Goal: Information Seeking & Learning: Learn about a topic

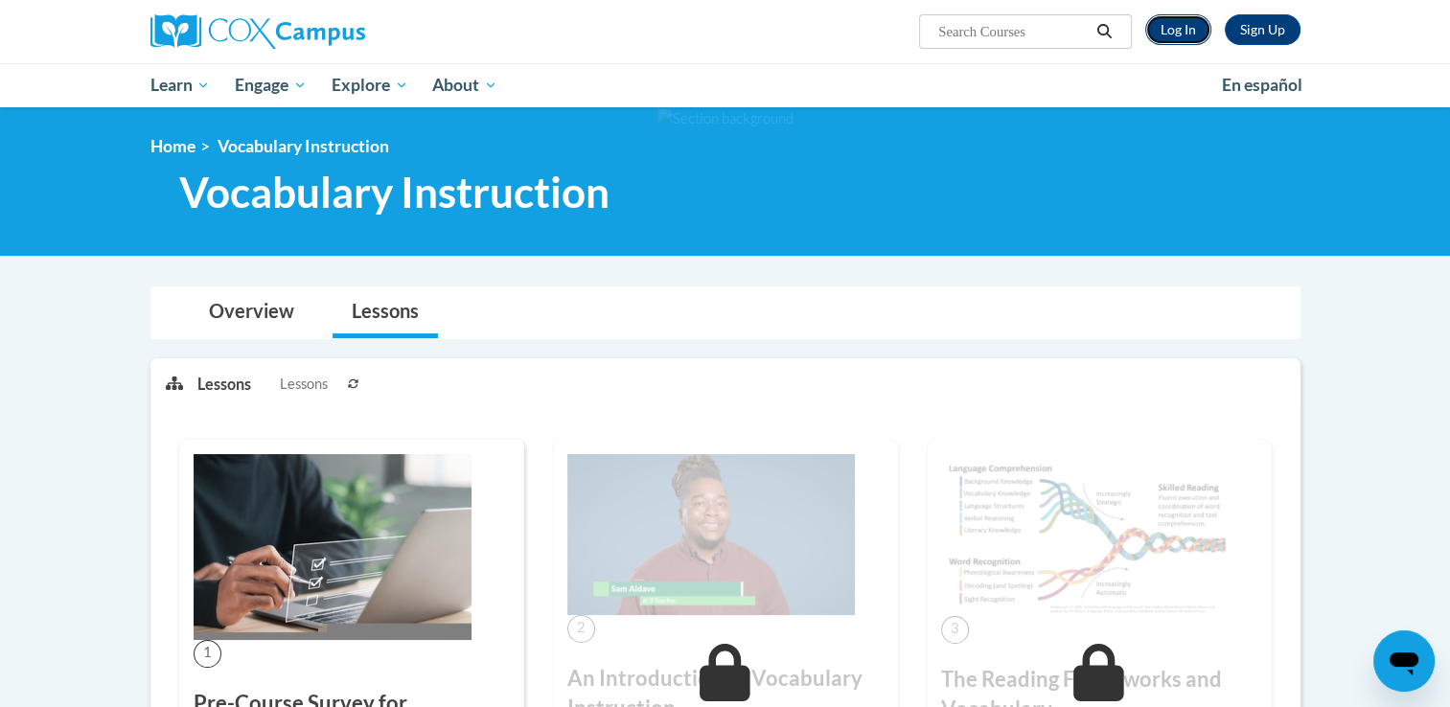
click at [1169, 30] on link "Log In" at bounding box center [1178, 29] width 66 height 31
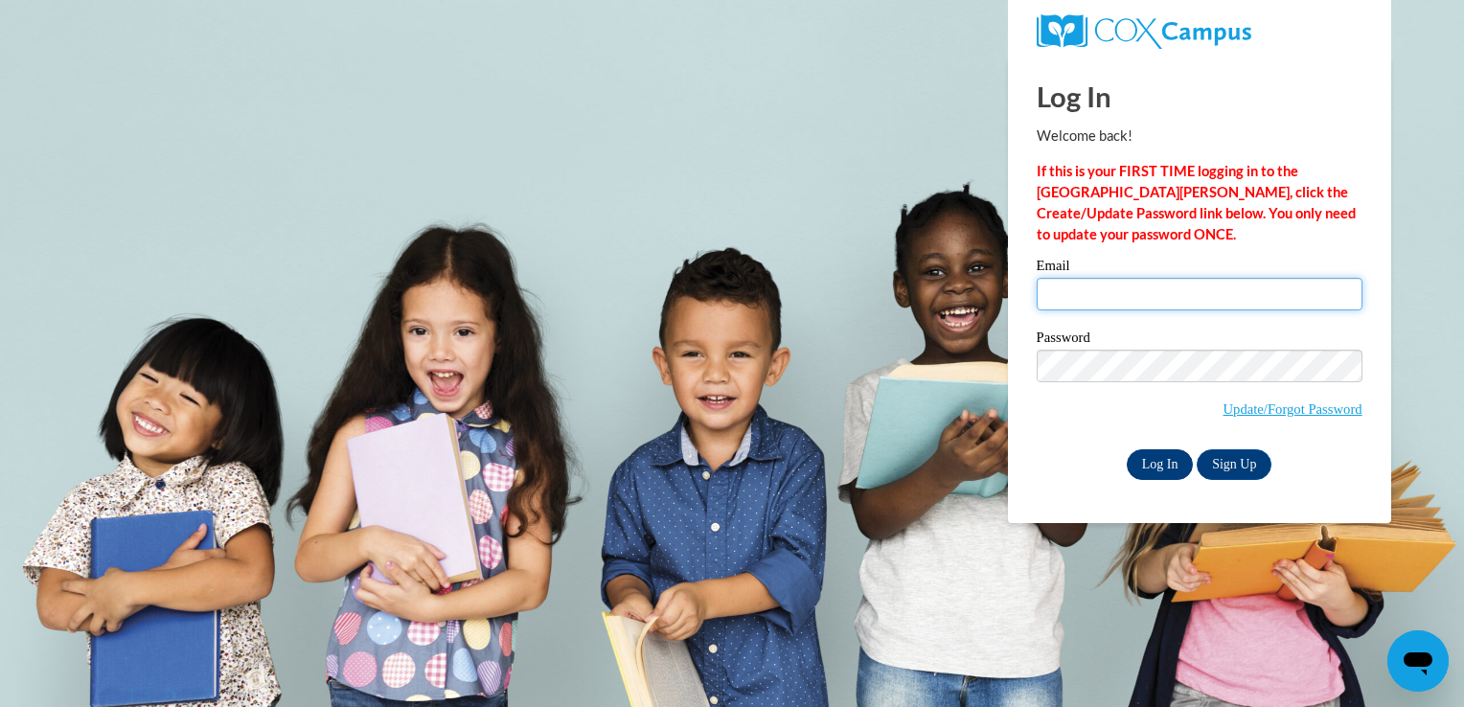
type input "mgarcia@thetorchchristianacademy.net"
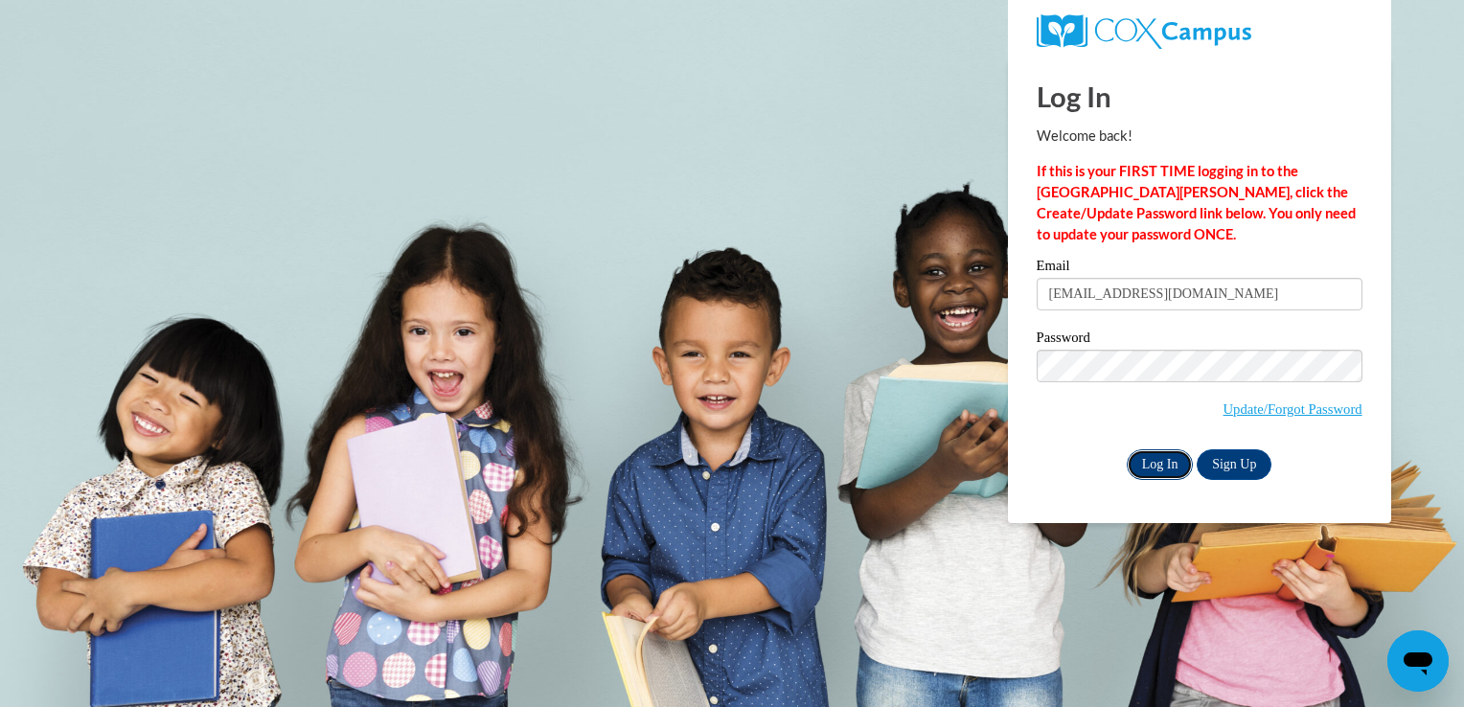
click at [1157, 471] on input "Log In" at bounding box center [1160, 464] width 67 height 31
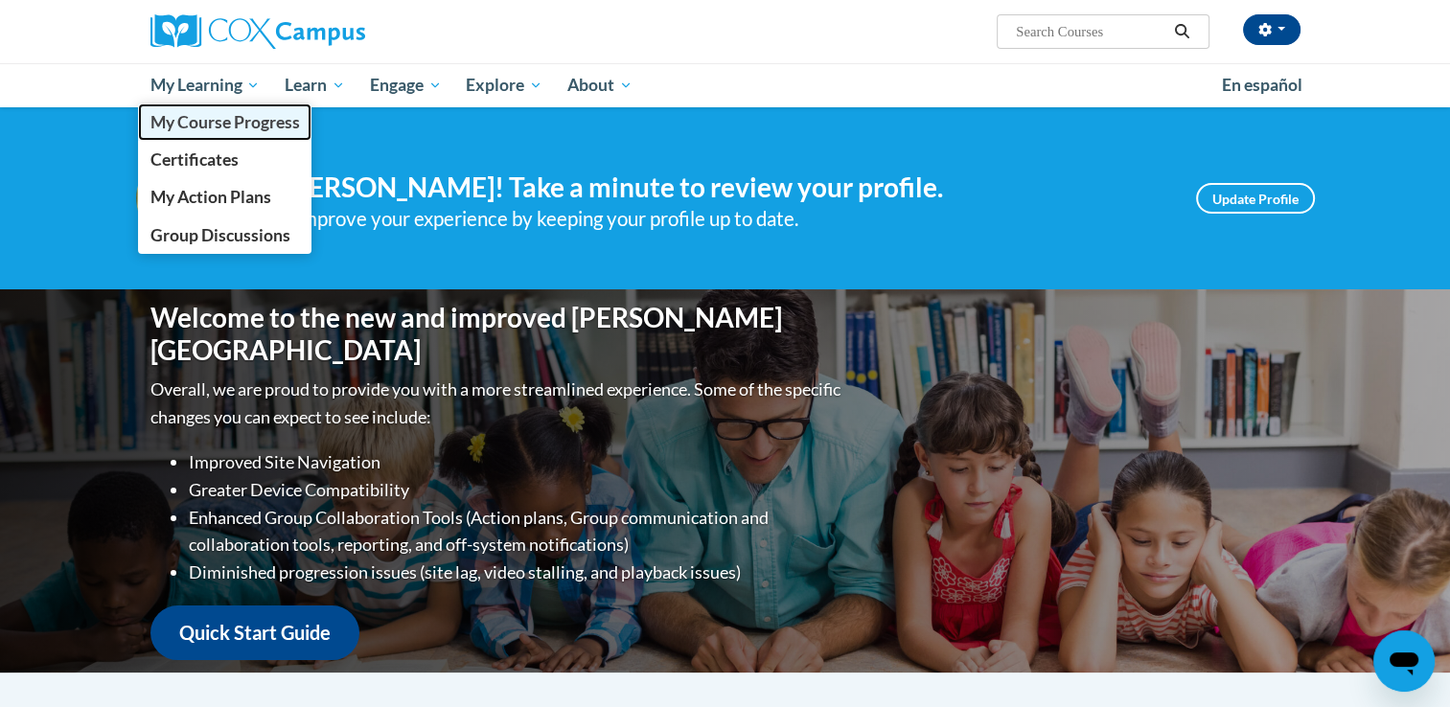
click at [209, 119] on span "My Course Progress" at bounding box center [223, 122] width 149 height 20
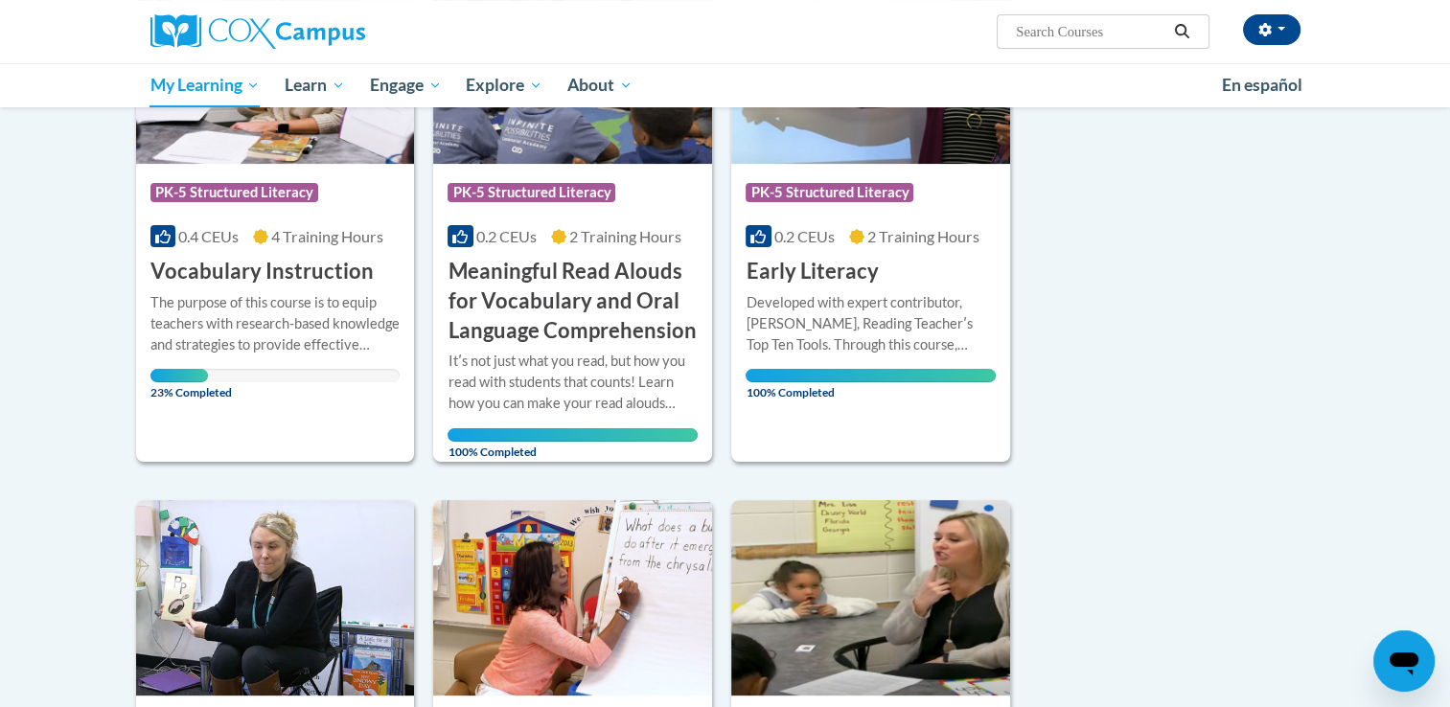
scroll to position [383, 0]
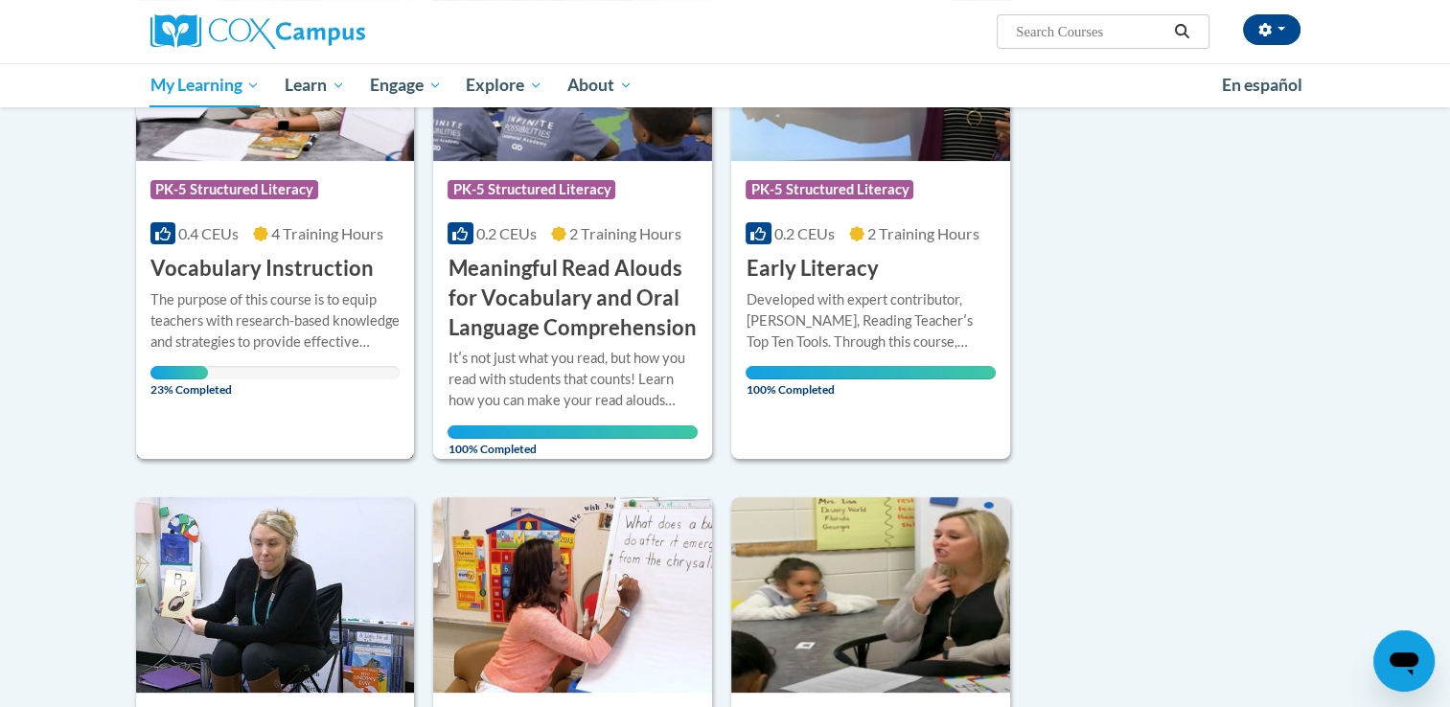
click at [306, 263] on h3 "Vocabulary Instruction" at bounding box center [261, 269] width 223 height 30
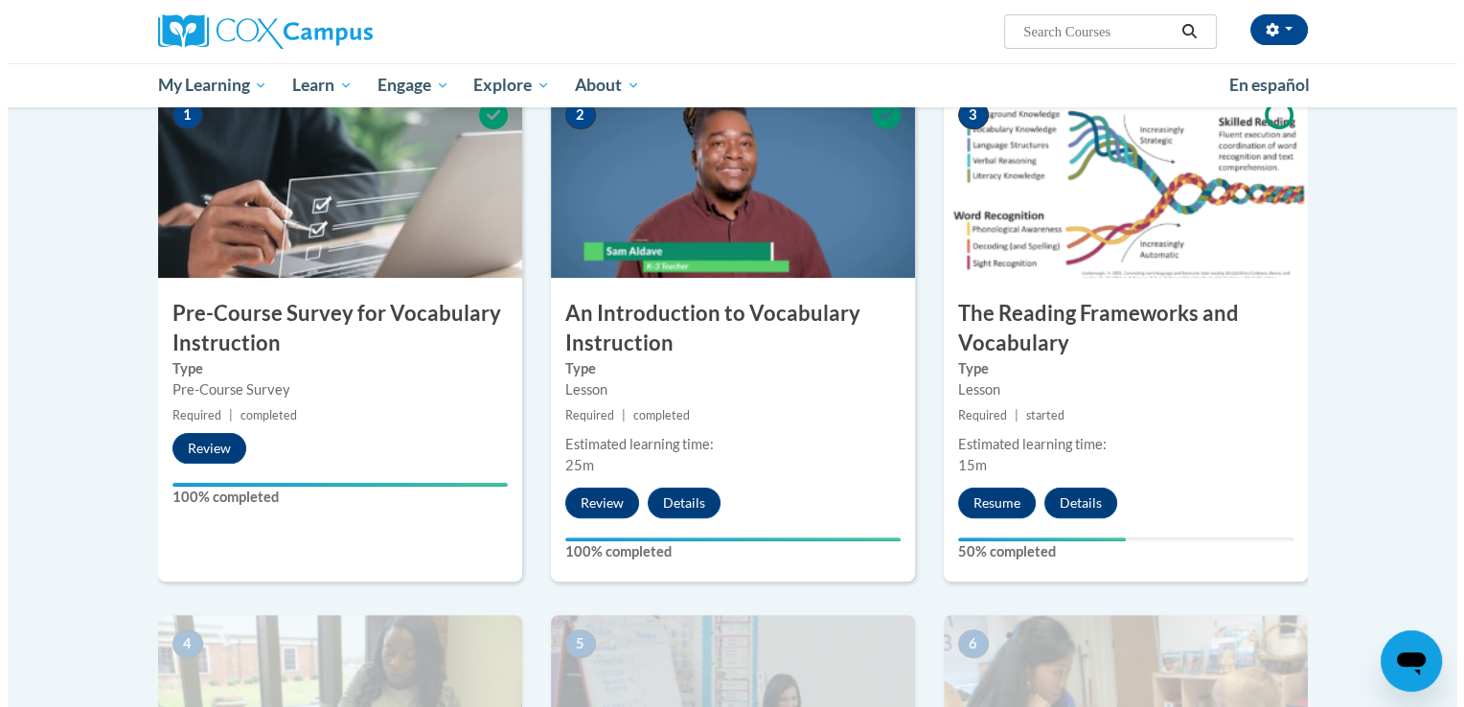
scroll to position [418, 0]
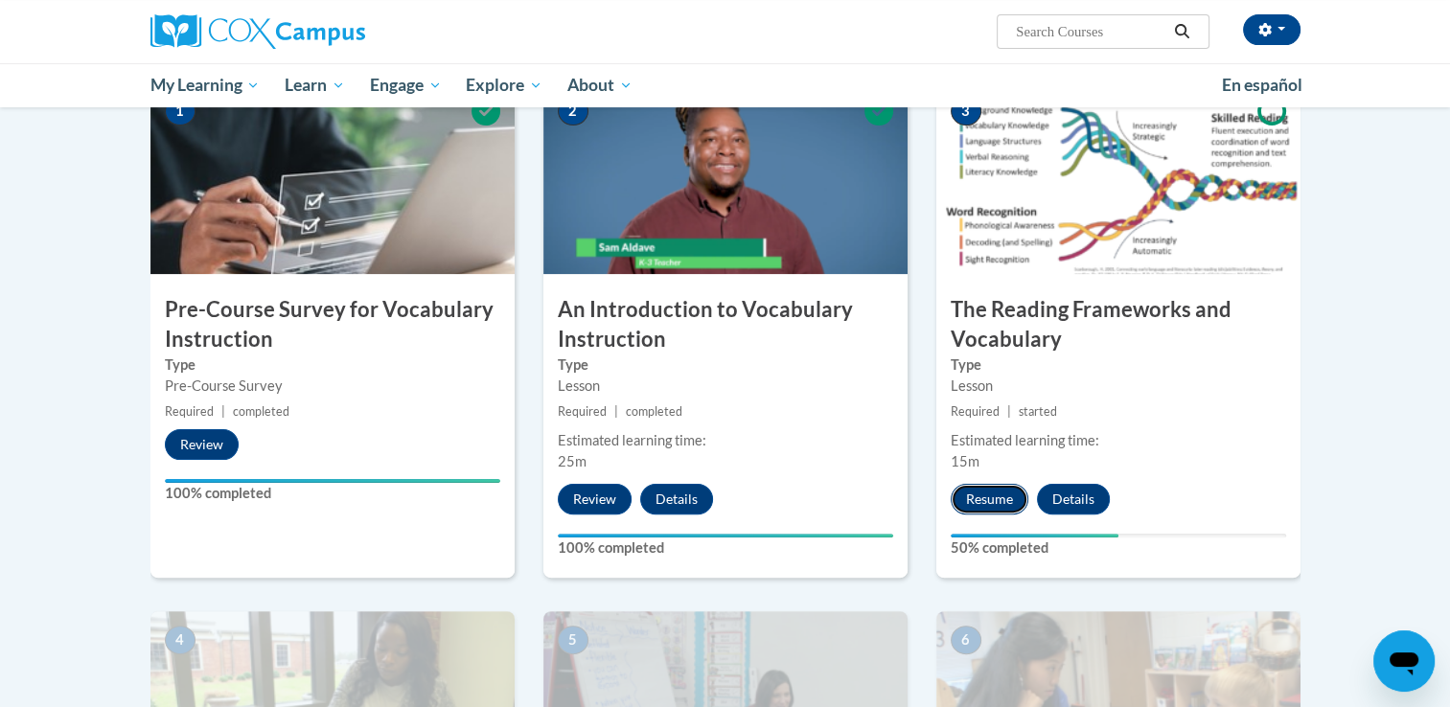
click at [980, 491] on button "Resume" at bounding box center [989, 499] width 78 height 31
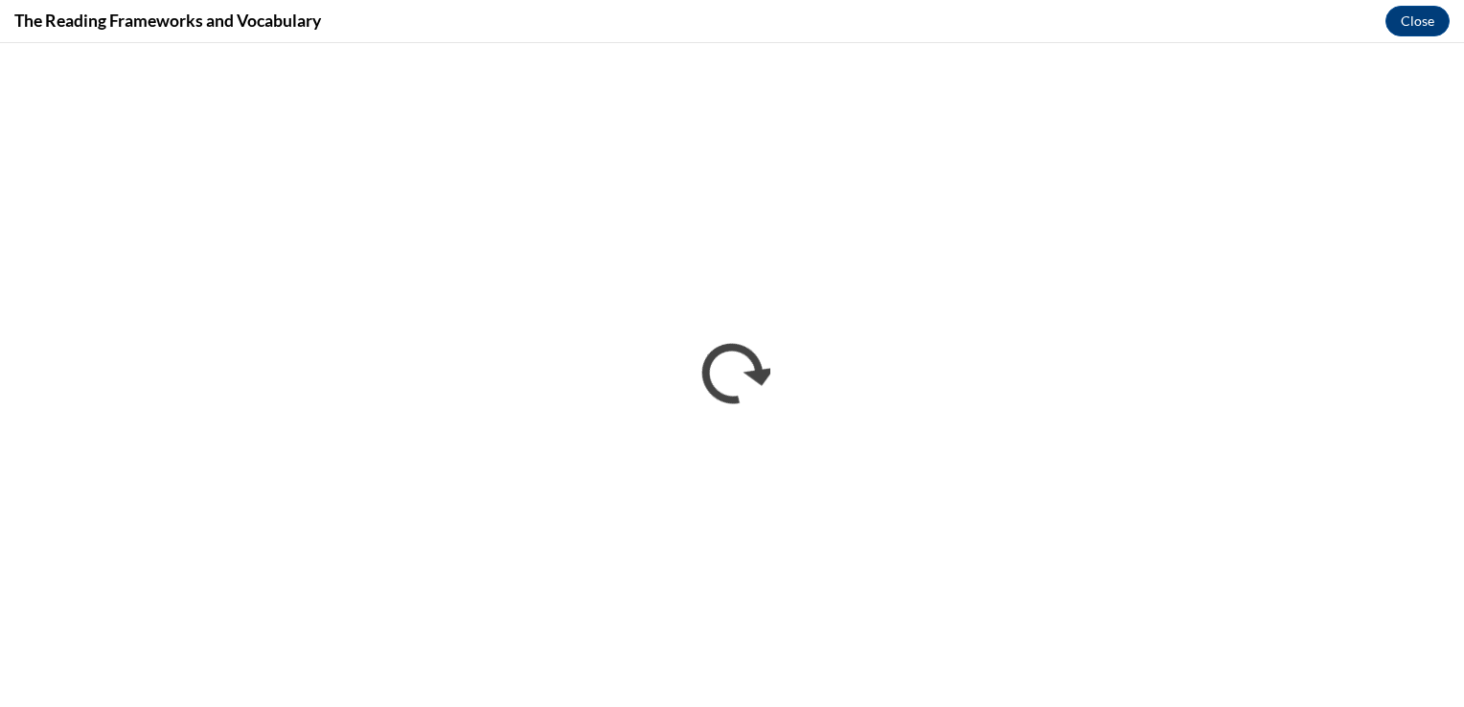
scroll to position [0, 0]
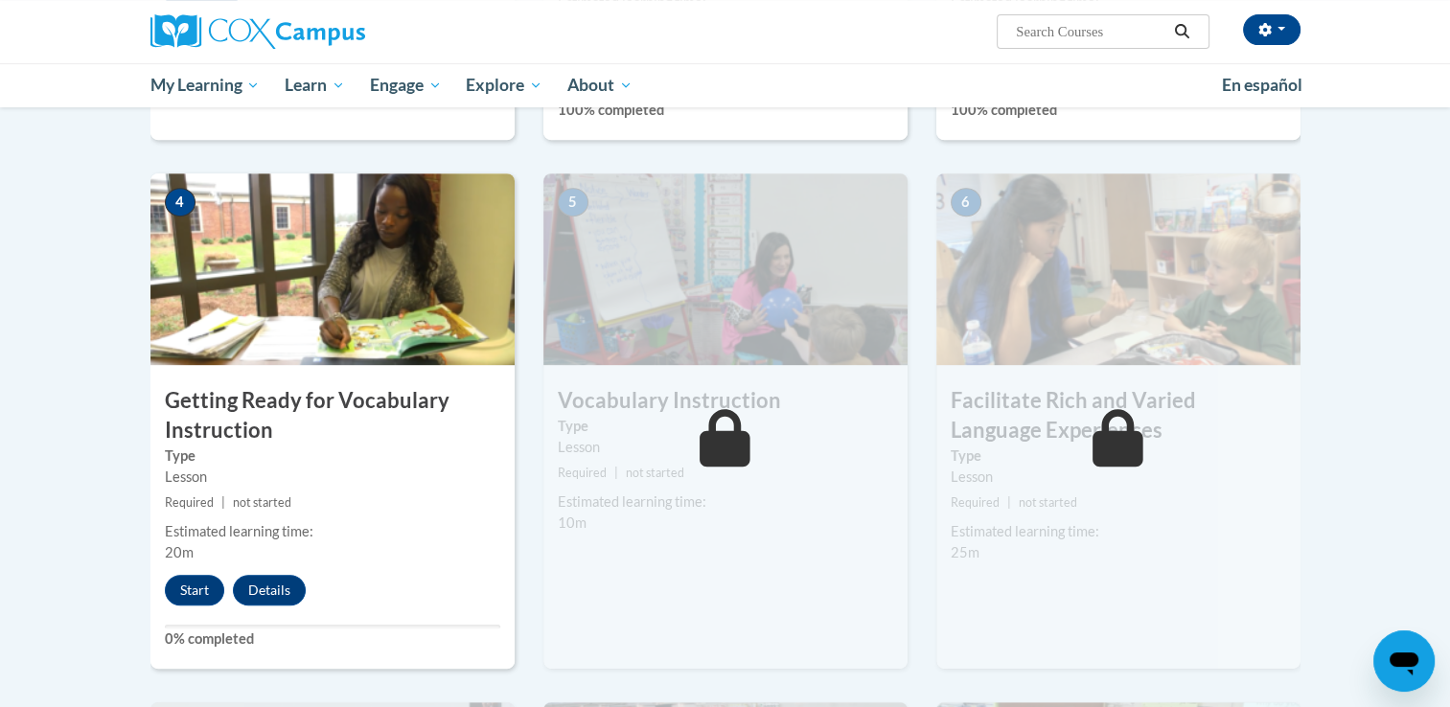
scroll to position [862, 0]
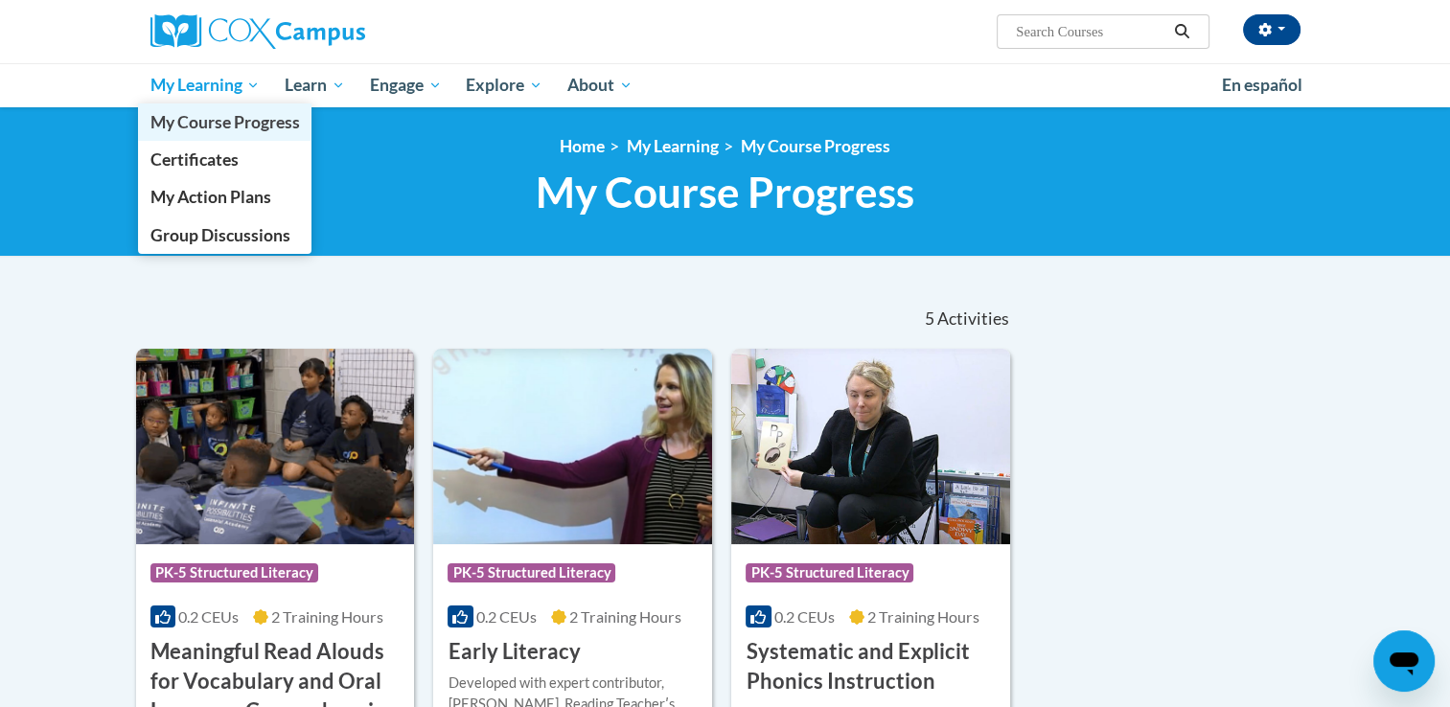
click at [197, 118] on span "My Course Progress" at bounding box center [223, 122] width 149 height 20
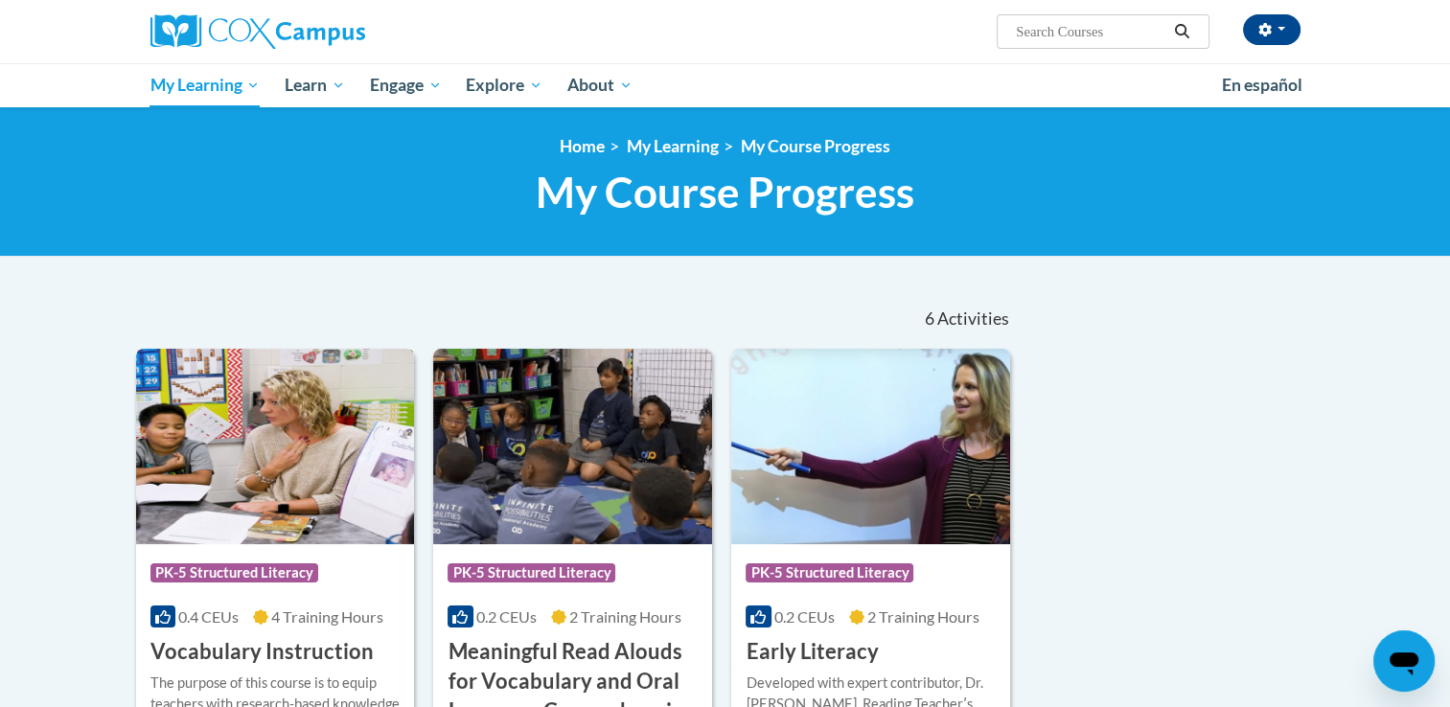
click at [214, 649] on h3 "Vocabulary Instruction" at bounding box center [261, 652] width 223 height 30
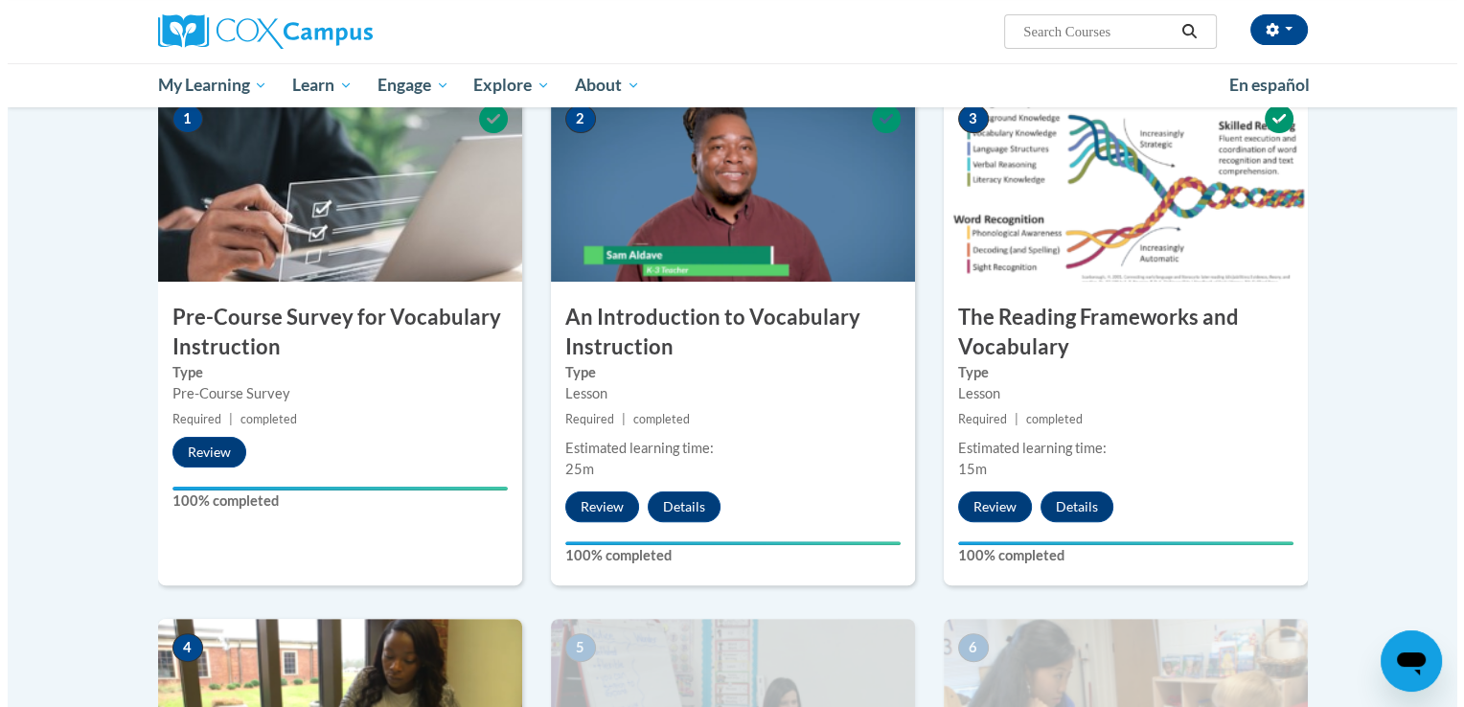
scroll to position [420, 0]
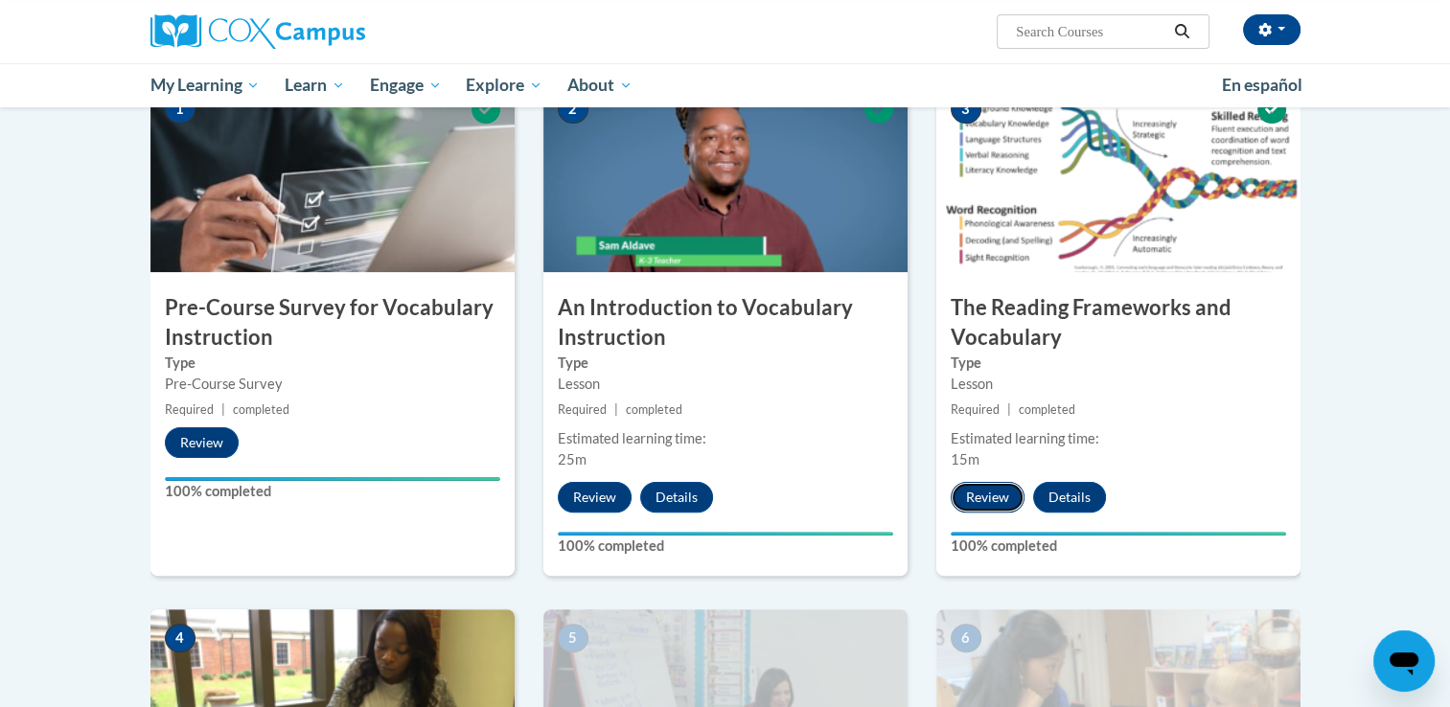
click at [987, 495] on button "Review" at bounding box center [987, 497] width 74 height 31
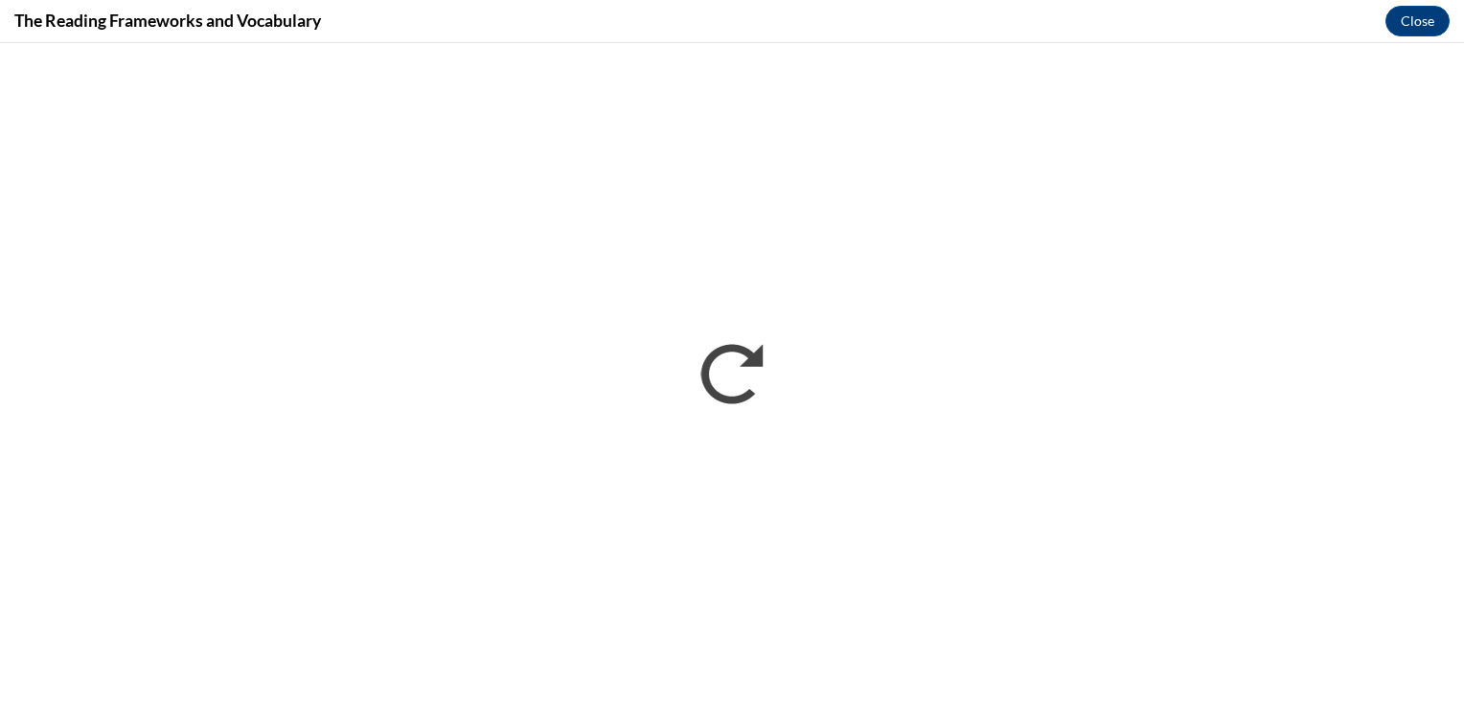
scroll to position [0, 0]
